Goal: Task Accomplishment & Management: Complete application form

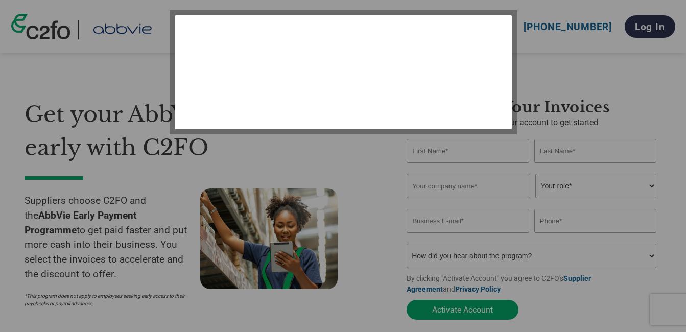
select select "en-[GEOGRAPHIC_DATA]"
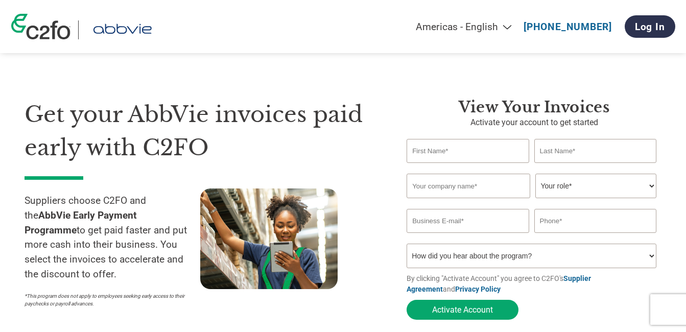
click at [417, 151] on input "text" at bounding box center [468, 151] width 122 height 24
type input "[PERSON_NAME]"
type input "SAIL INSTALLATIONS & LOGISTICS LTD"
type input "[EMAIL_ADDRESS][DOMAIN_NAME]"
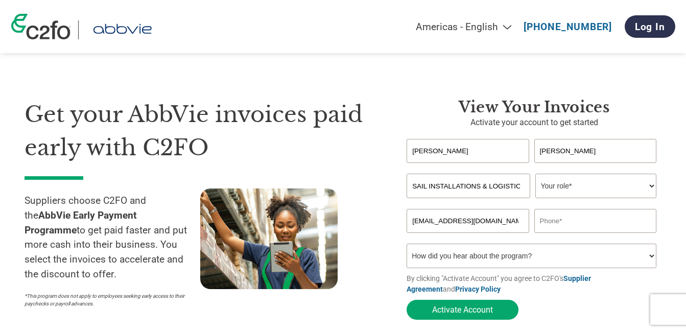
type input "0871700830"
click at [652, 187] on select "Your role* CFO Controller Credit Manager Finance Director Treasurer CEO Preside…" at bounding box center [595, 186] width 121 height 25
select select "OWNER_FOUNDER"
click at [535, 175] on select "Your role* CFO Controller Credit Manager Finance Director Treasurer CEO Preside…" at bounding box center [595, 186] width 121 height 25
click at [654, 262] on select "How did you hear about the program? Received a letter Email Social Media Online…" at bounding box center [532, 256] width 250 height 25
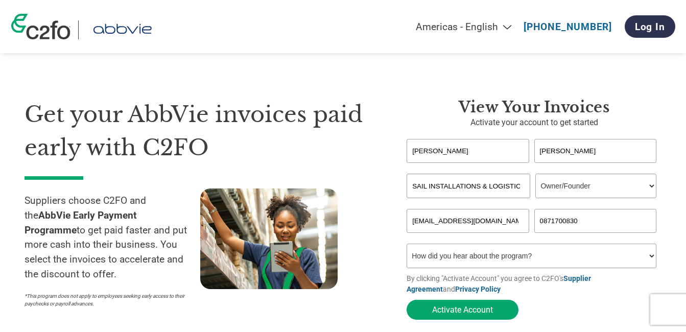
select select "Email"
click at [407, 247] on select "How did you hear about the program? Received a letter Email Social Media Online…" at bounding box center [532, 256] width 250 height 25
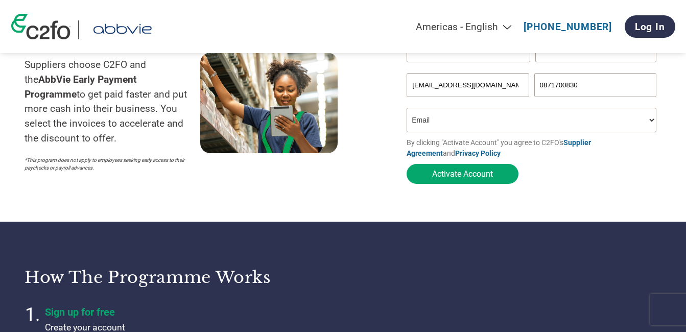
scroll to position [180, 0]
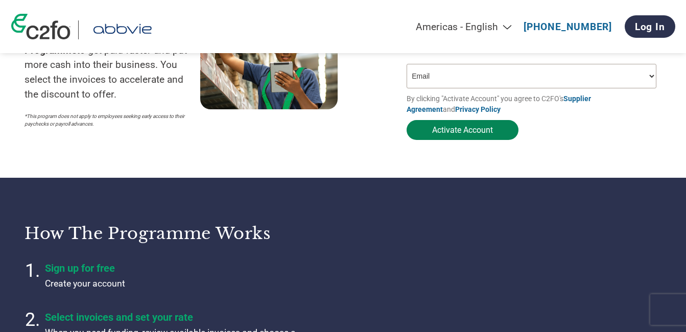
click at [466, 131] on button "Activate Account" at bounding box center [463, 130] width 112 height 20
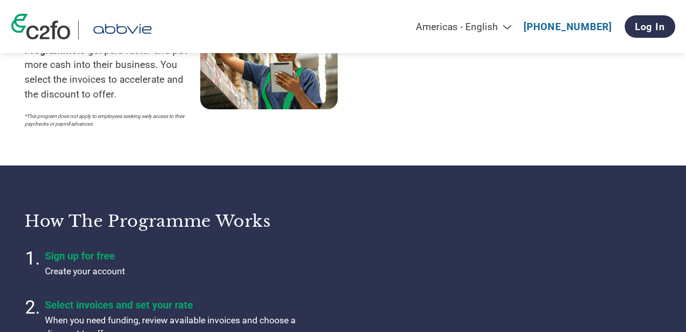
select select "en-[GEOGRAPHIC_DATA]"
